Goal: Contribute content: Share content

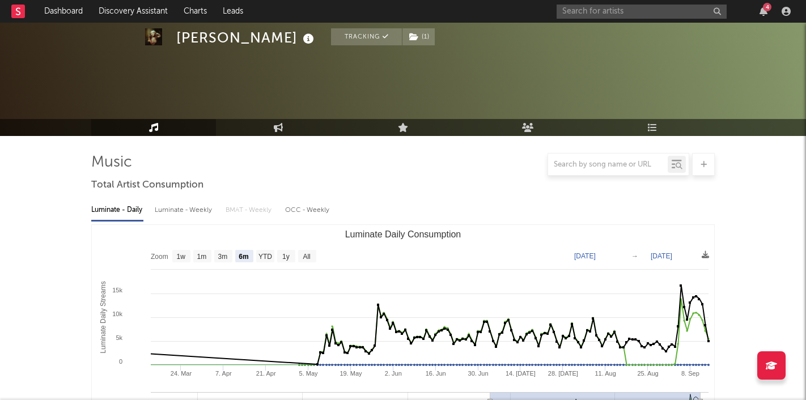
select select "6m"
select select "1w"
click at [624, 12] on input "text" at bounding box center [642, 12] width 170 height 14
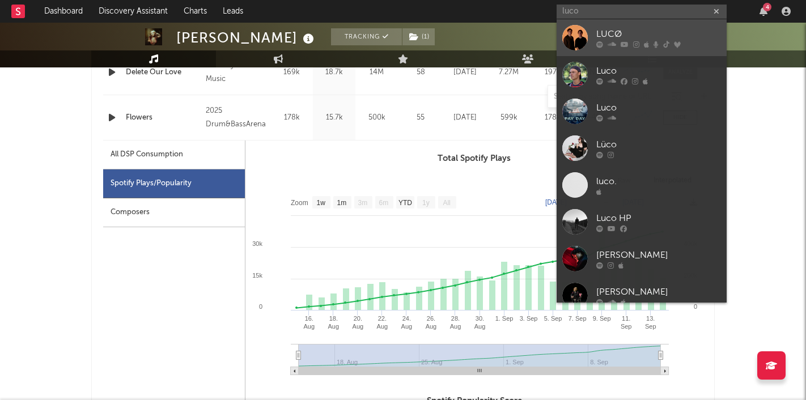
type input "luco"
click at [621, 39] on div "LUCØ" at bounding box center [658, 34] width 125 height 14
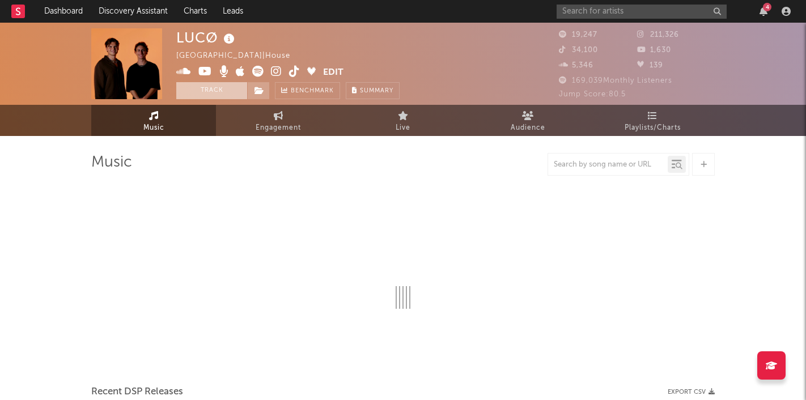
click at [197, 93] on button "Track" at bounding box center [211, 90] width 71 height 17
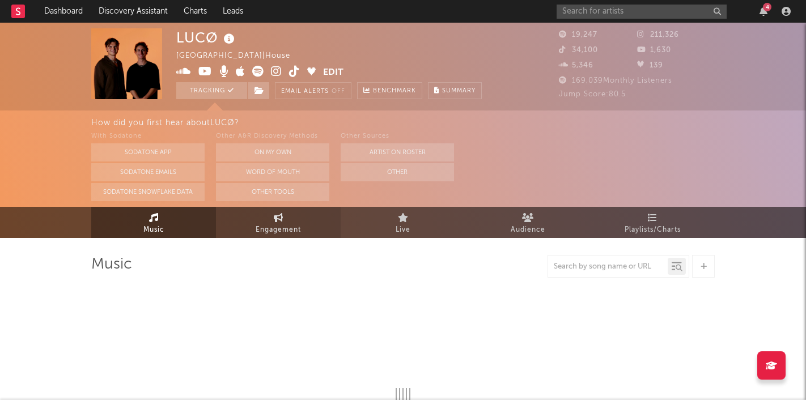
select select "6m"
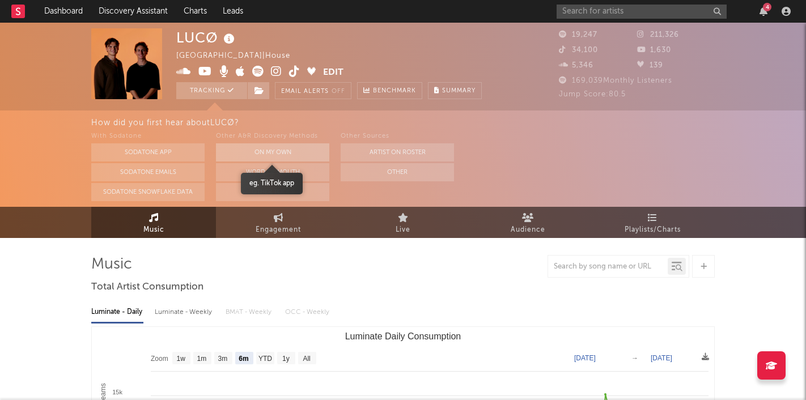
click at [269, 149] on button "On My Own" at bounding box center [272, 152] width 113 height 18
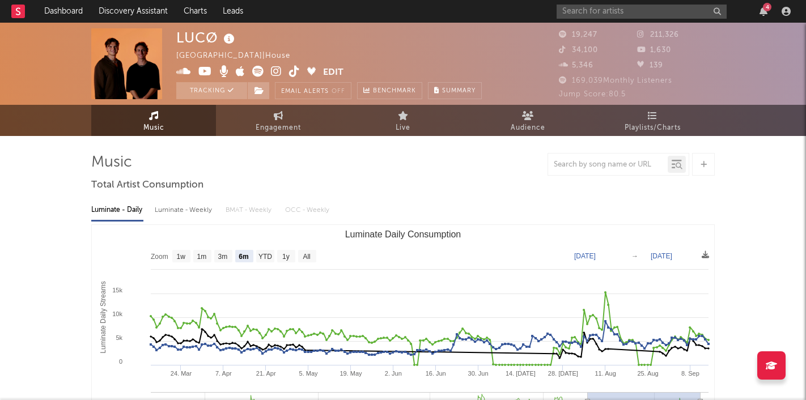
click at [297, 70] on icon at bounding box center [294, 71] width 11 height 11
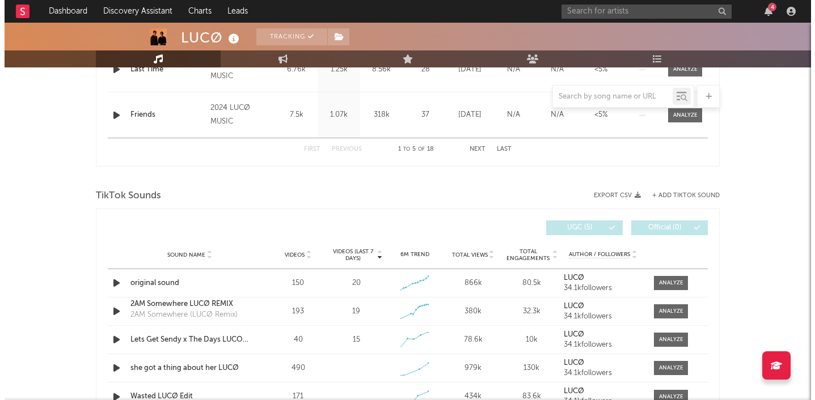
scroll to position [667, 0]
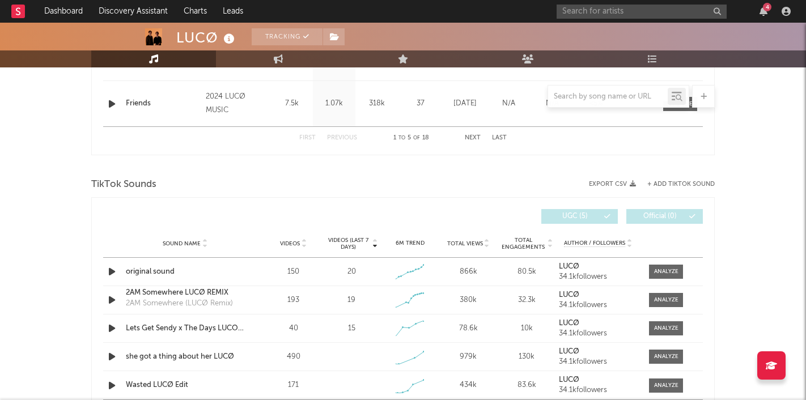
click at [682, 185] on button "+ Add TikTok Sound" at bounding box center [681, 184] width 67 height 6
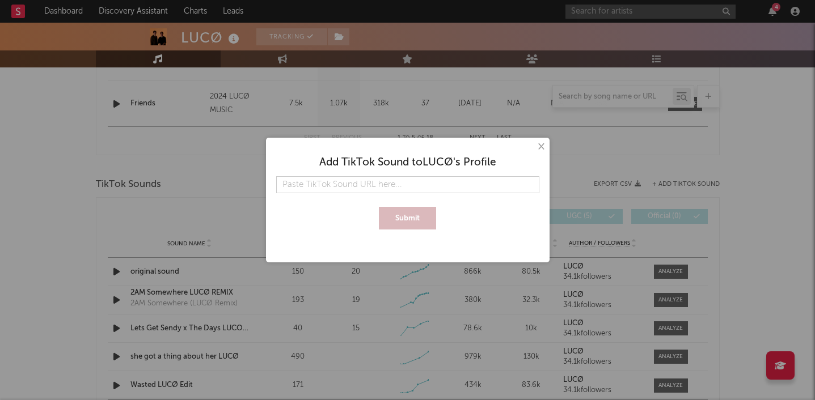
click at [392, 181] on input "text" at bounding box center [407, 184] width 263 height 17
type input "[URL][DOMAIN_NAME]"
click at [414, 218] on button "Submit" at bounding box center [407, 218] width 57 height 23
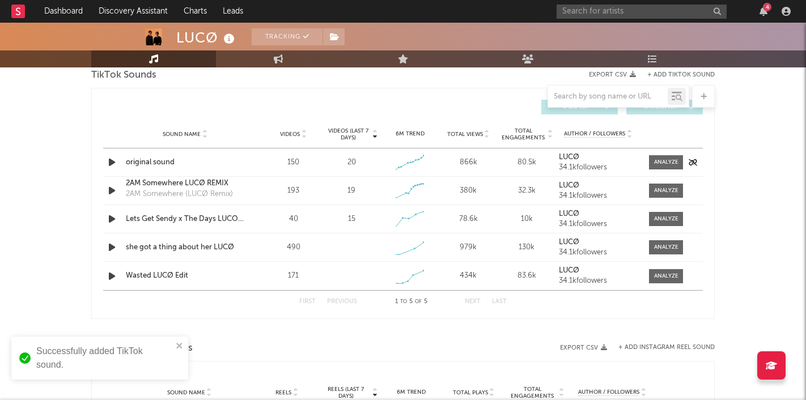
scroll to position [782, 0]
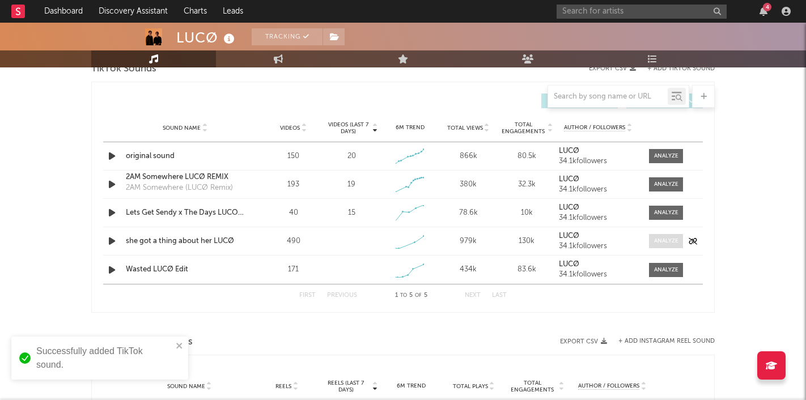
click at [661, 241] on div at bounding box center [666, 241] width 24 height 9
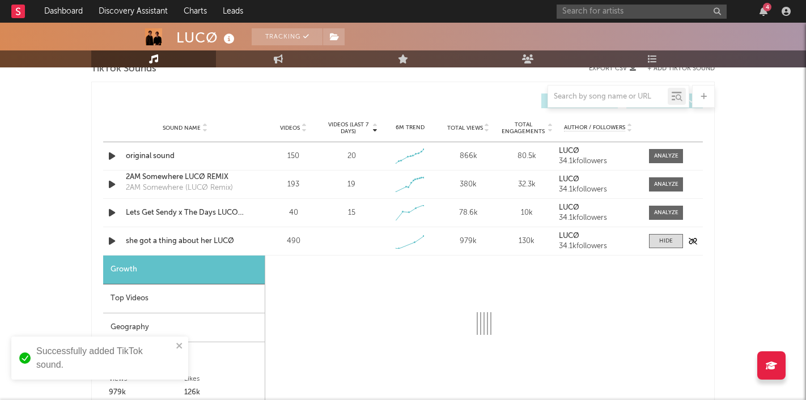
select select "1w"
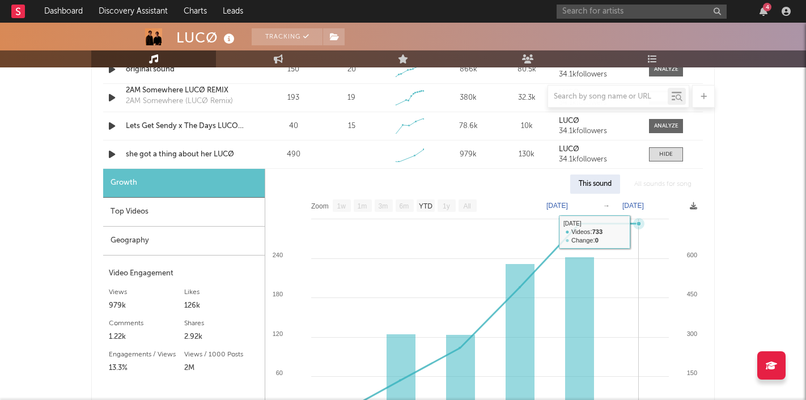
scroll to position [870, 0]
click at [665, 154] on div at bounding box center [666, 154] width 14 height 9
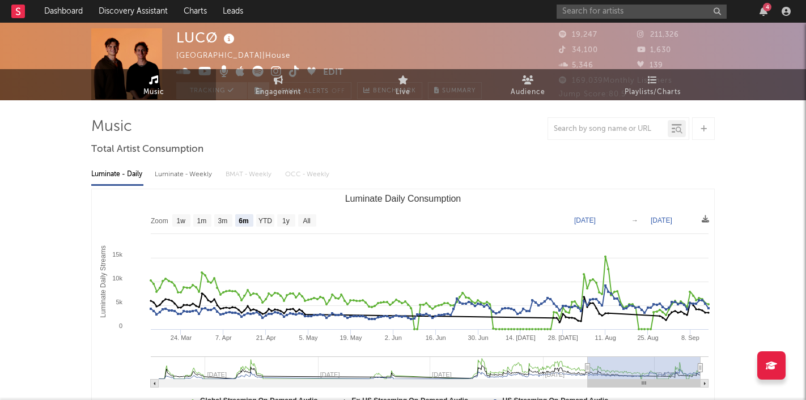
scroll to position [0, 0]
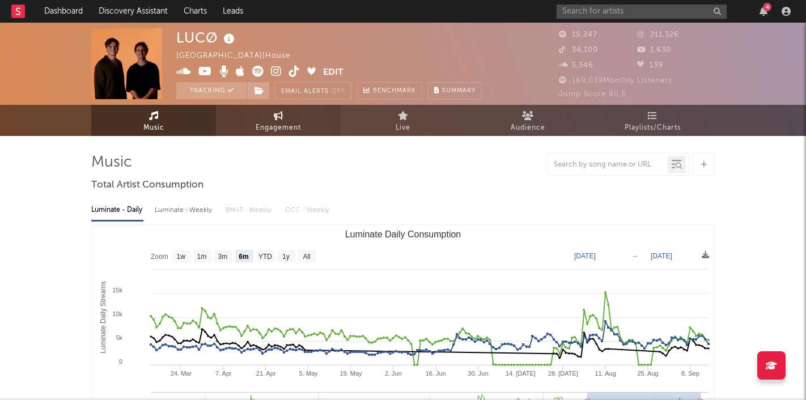
click at [278, 124] on span "Engagement" at bounding box center [278, 128] width 45 height 14
select select "1w"
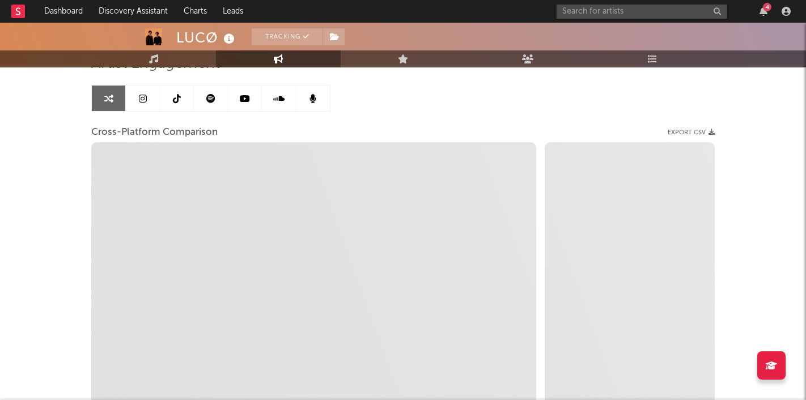
scroll to position [104, 0]
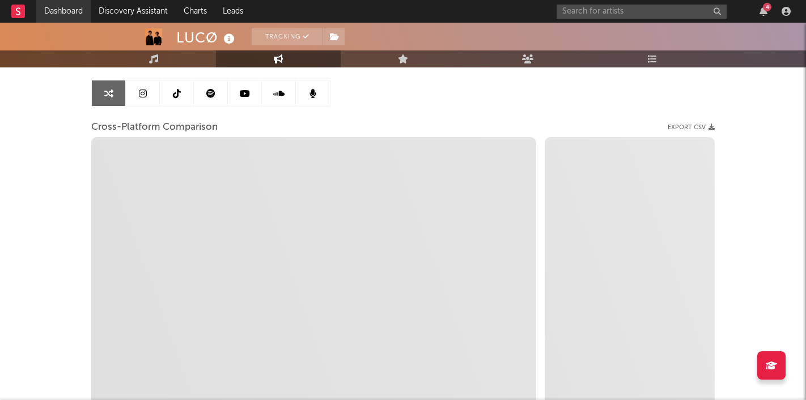
select select "1m"
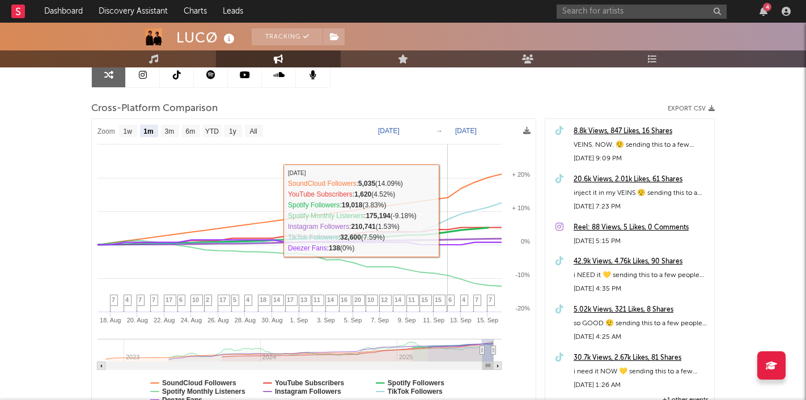
scroll to position [0, 0]
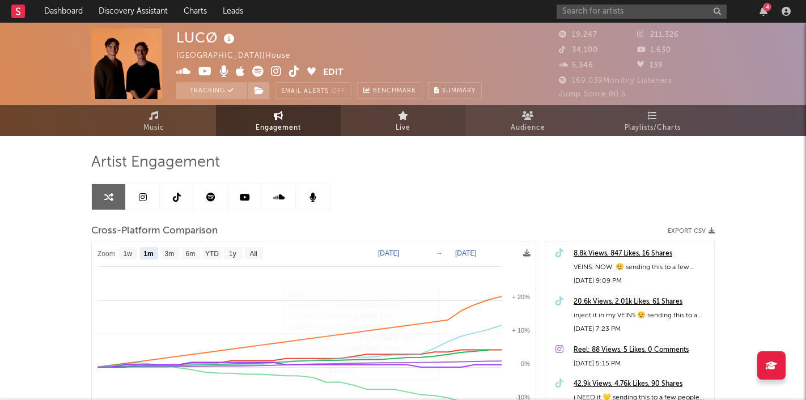
click at [395, 118] on link "Live" at bounding box center [403, 120] width 125 height 31
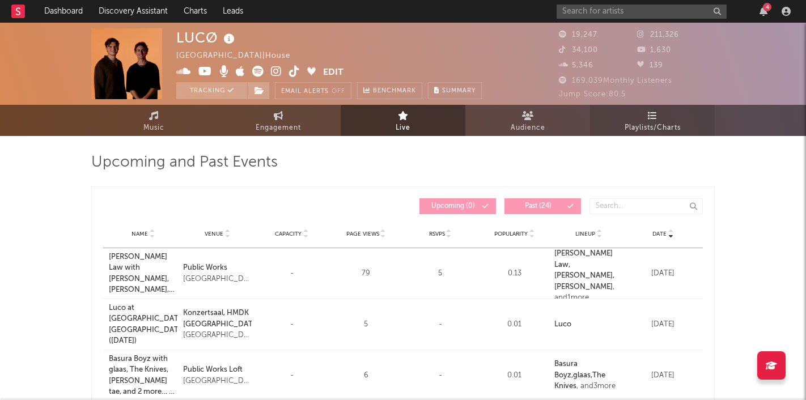
click at [653, 113] on icon at bounding box center [653, 115] width 10 height 9
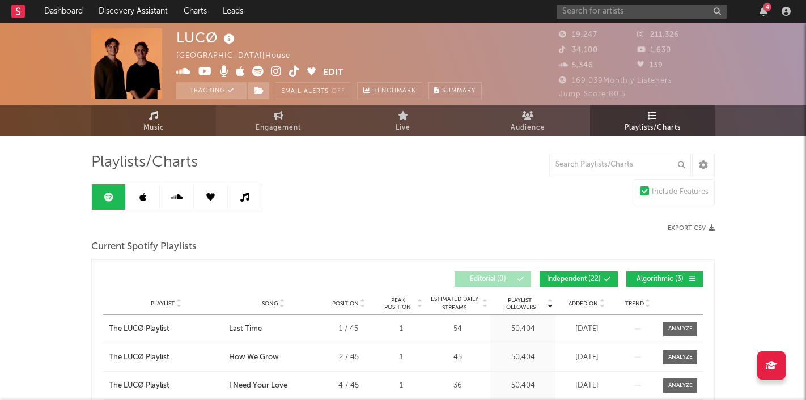
click at [155, 126] on span "Music" at bounding box center [153, 128] width 21 height 14
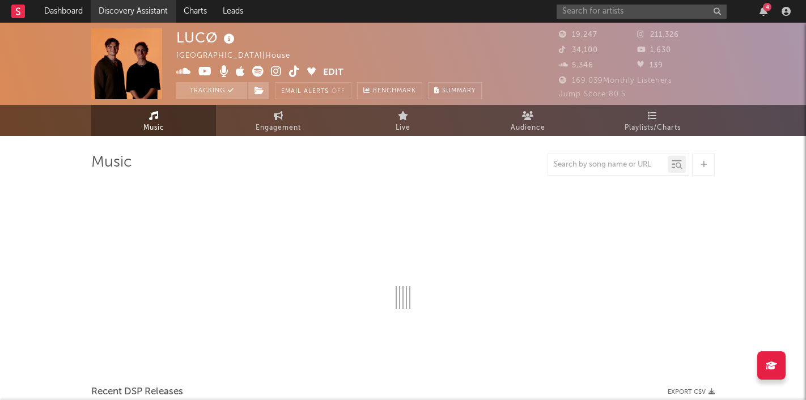
select select "6m"
